Goal: Navigation & Orientation: Find specific page/section

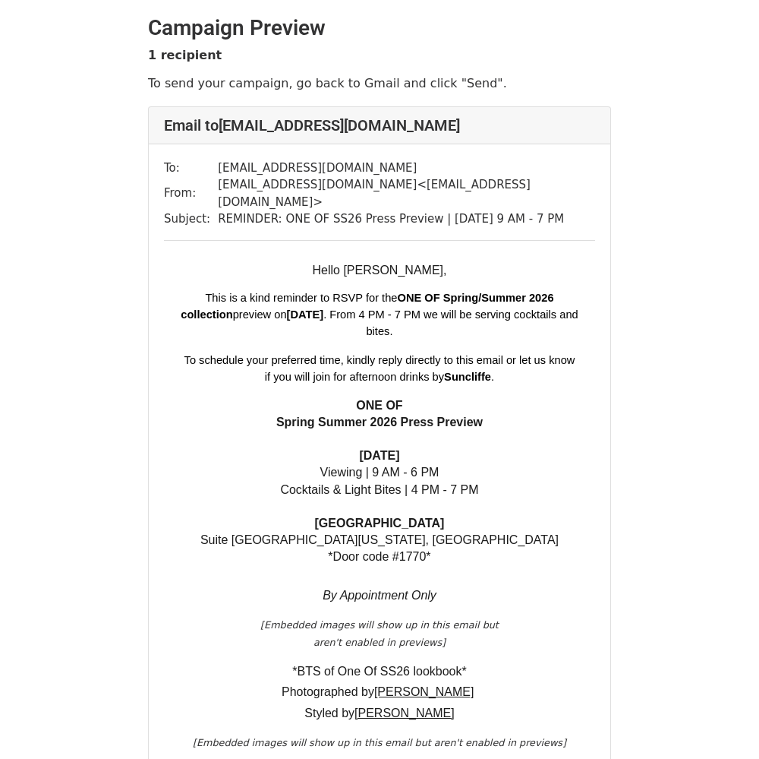
scroll to position [211, 0]
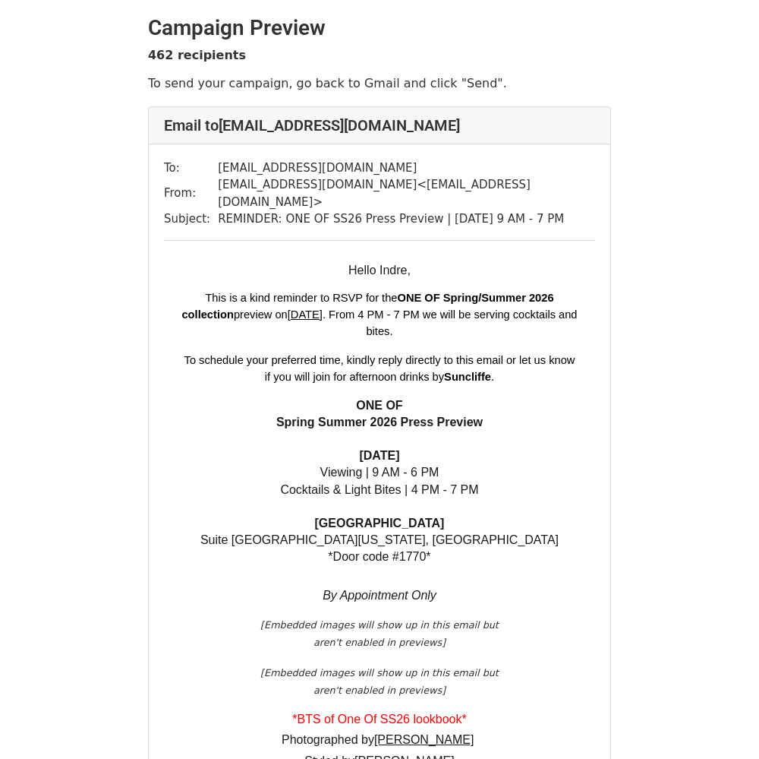
scroll to position [232, 0]
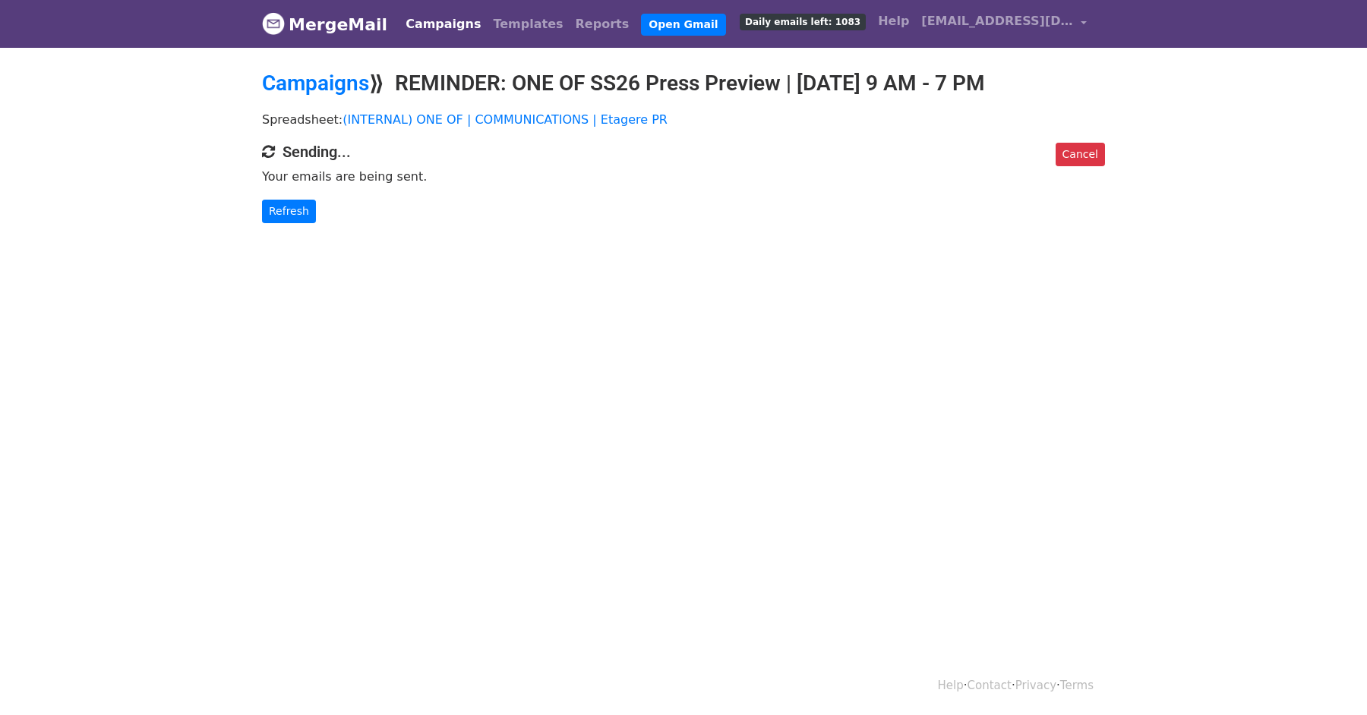
click at [440, 20] on link "Campaigns" at bounding box center [442, 24] width 87 height 30
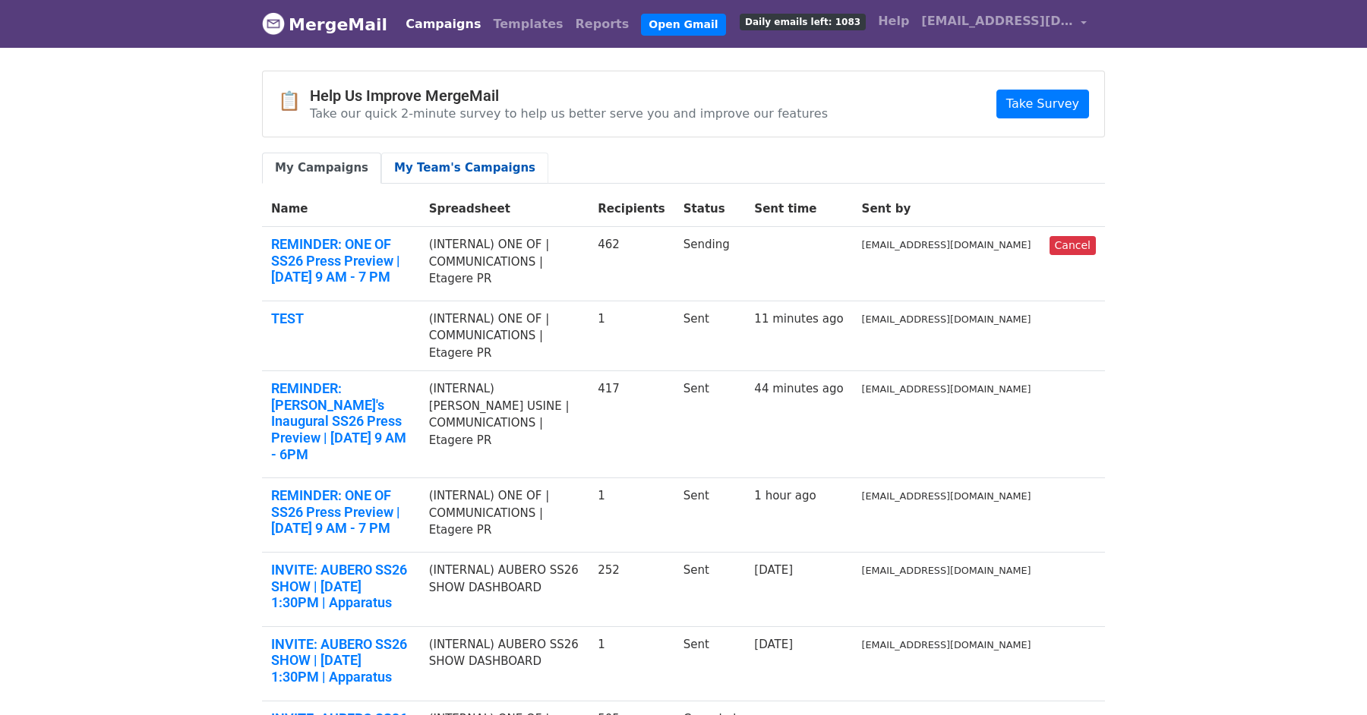
click at [463, 158] on link "My Team's Campaigns" at bounding box center [464, 168] width 167 height 31
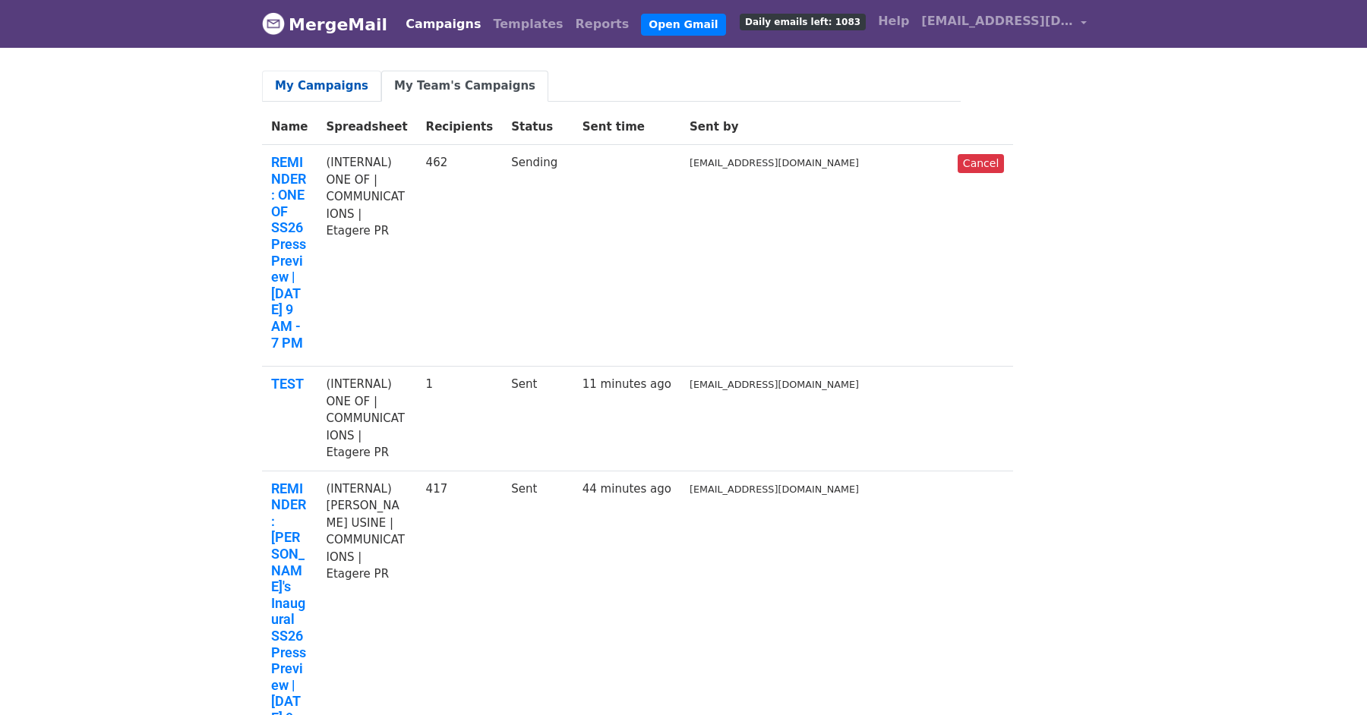
click at [339, 85] on link "My Campaigns" at bounding box center [321, 86] width 119 height 31
